Goal: Find specific page/section: Find specific page/section

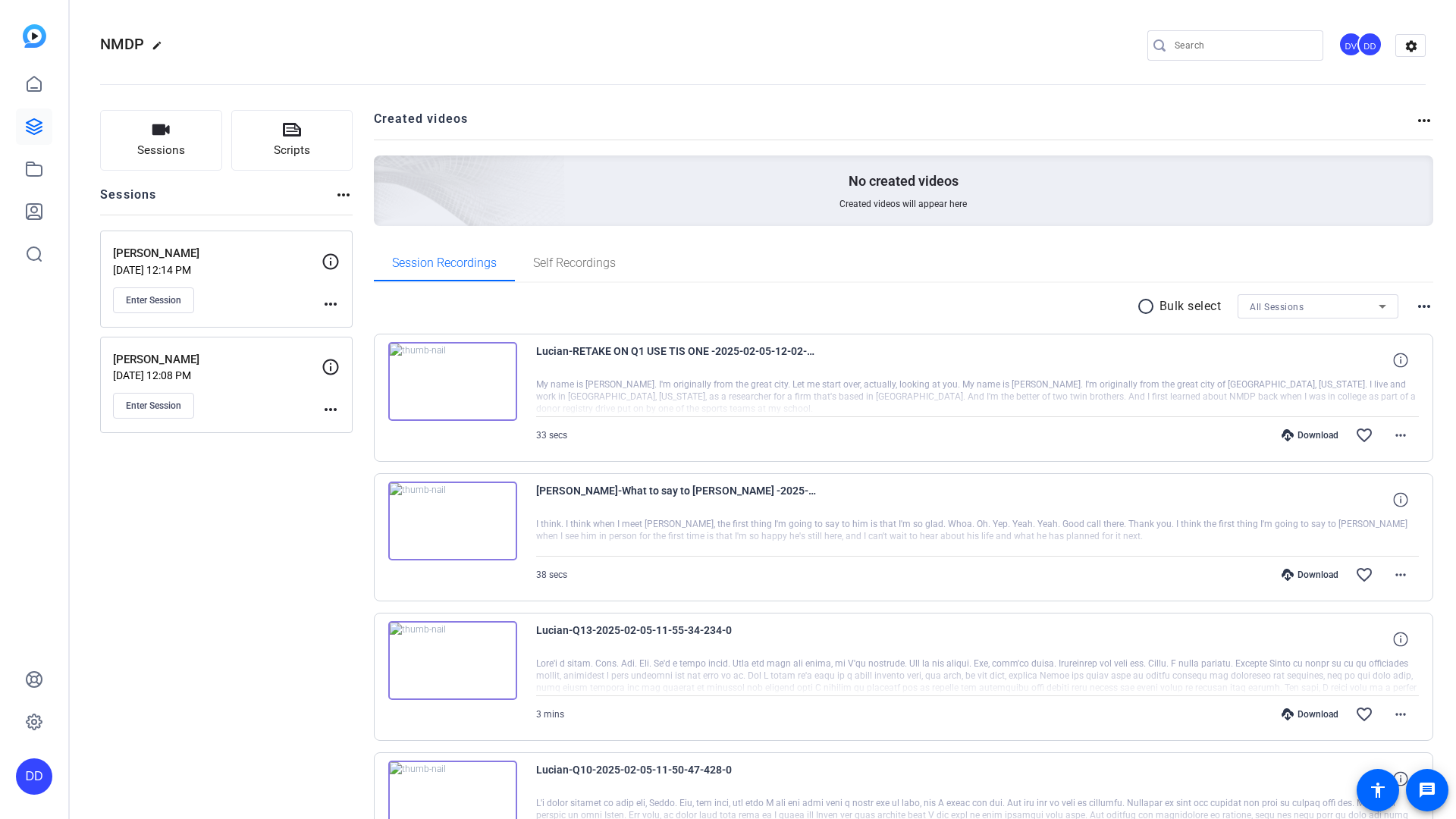
click at [1174, 43] on input "Search" at bounding box center [1242, 45] width 137 height 18
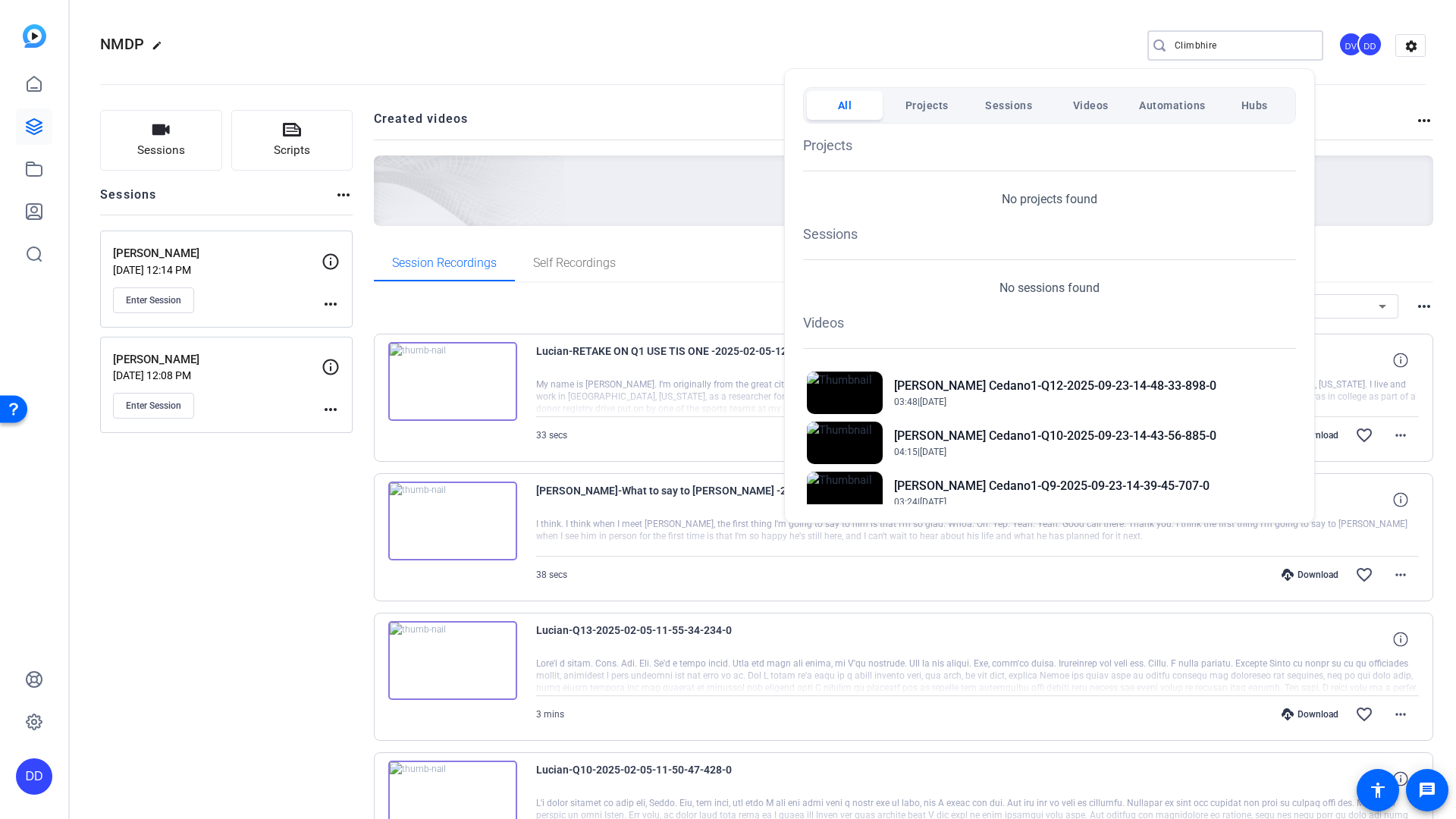
click at [1220, 48] on div at bounding box center [728, 410] width 1456 height 819
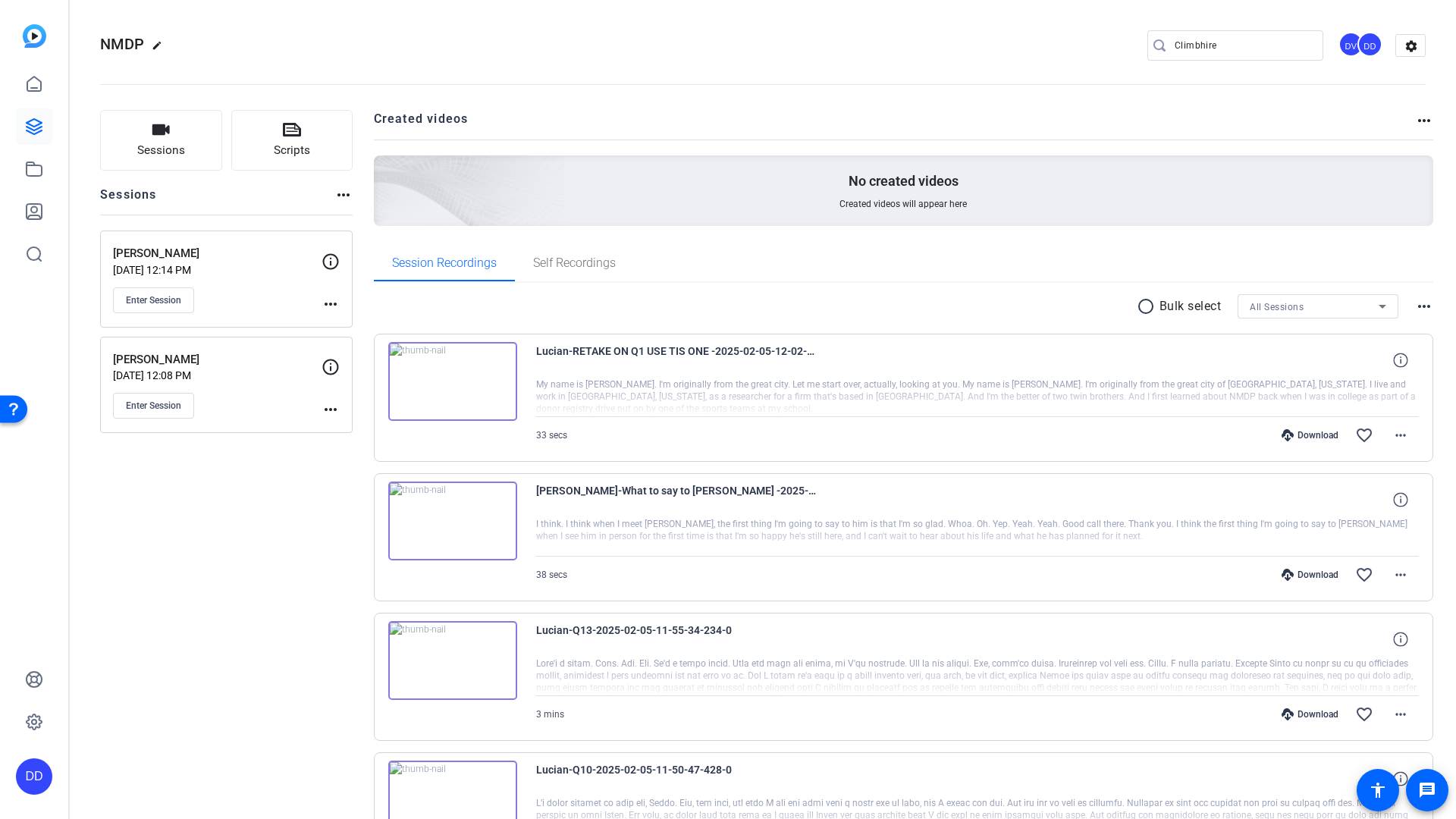
click at [1215, 48] on input "Climbhire" at bounding box center [1242, 45] width 137 height 18
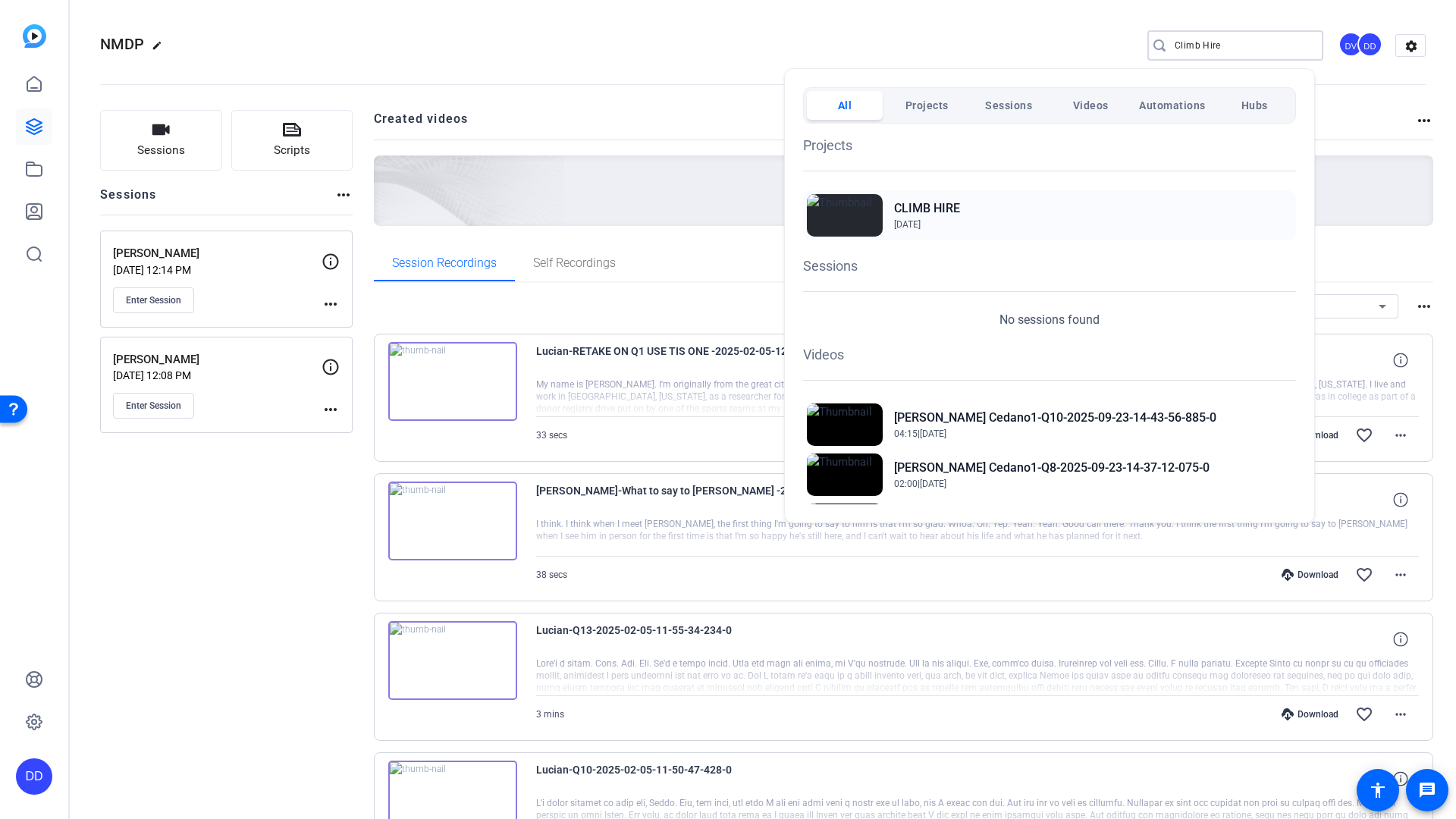
type input "Climb Hire"
click at [935, 206] on h2 "CLIMB HIRE" at bounding box center [927, 208] width 66 height 18
